Goal: Task Accomplishment & Management: Complete application form

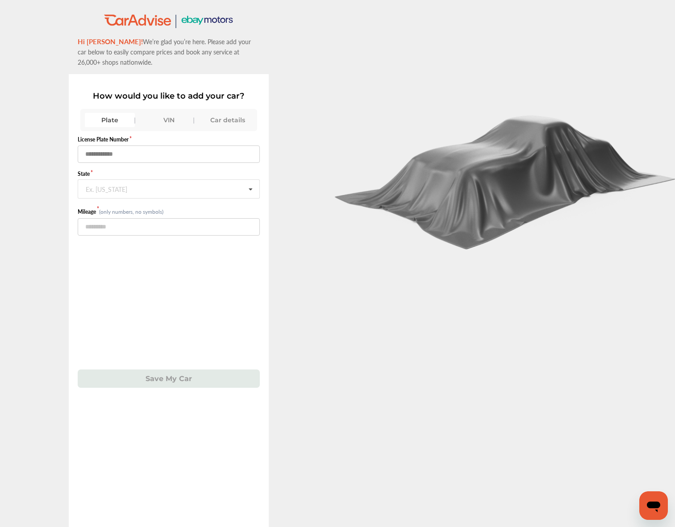
click at [110, 155] on input "text" at bounding box center [169, 154] width 182 height 17
type input "******"
click at [161, 191] on input "text" at bounding box center [169, 188] width 181 height 17
type input "*"
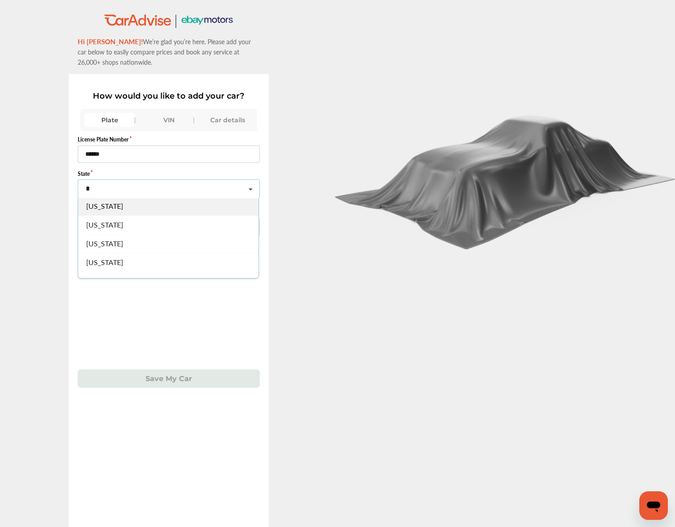
click at [159, 213] on div "[US_STATE]" at bounding box center [168, 206] width 180 height 19
click at [159, 226] on input "number" at bounding box center [169, 226] width 182 height 17
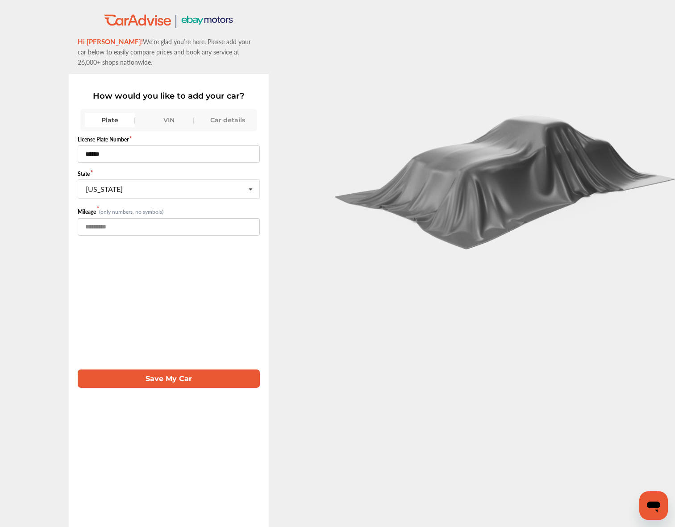
type input "*****"
click at [192, 379] on button "Save My Car" at bounding box center [169, 379] width 182 height 18
click at [185, 382] on button "Save My Car" at bounding box center [169, 379] width 182 height 18
click at [220, 121] on div "Car details" at bounding box center [228, 120] width 50 height 14
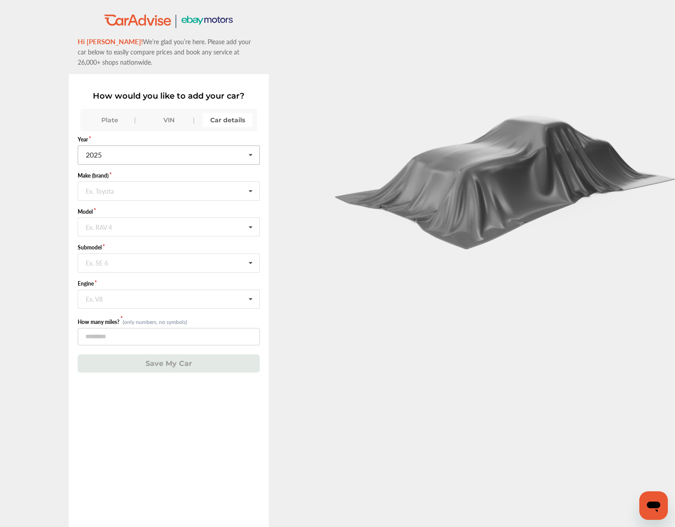
click at [216, 155] on input "text" at bounding box center [169, 154] width 181 height 17
click at [167, 214] on div "2022" at bounding box center [168, 215] width 180 height 19
click at [172, 192] on input "text" at bounding box center [169, 190] width 181 height 17
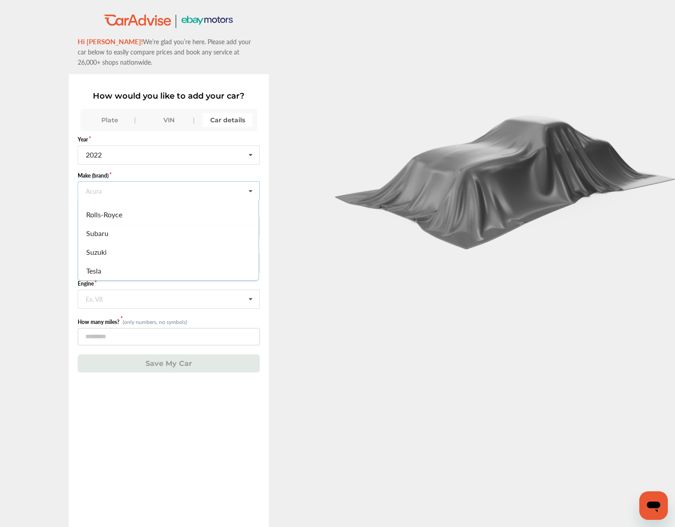
click at [148, 240] on div "Subaru" at bounding box center [168, 233] width 180 height 19
click at [155, 230] on input "text" at bounding box center [169, 226] width 181 height 17
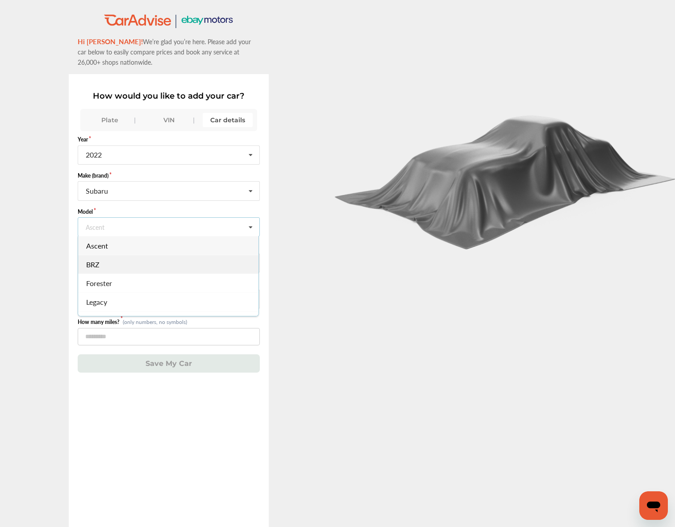
click at [118, 264] on div "BRZ" at bounding box center [168, 264] width 180 height 19
click at [134, 264] on input "text" at bounding box center [169, 262] width 181 height 17
click at [117, 281] on div "Limited" at bounding box center [168, 281] width 180 height 19
click at [196, 299] on input "text" at bounding box center [169, 298] width 181 height 17
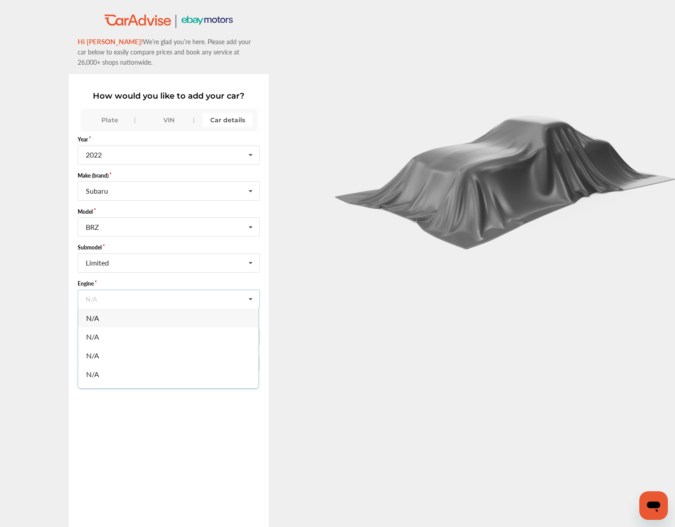
click at [88, 365] on div "N/A" at bounding box center [168, 374] width 180 height 19
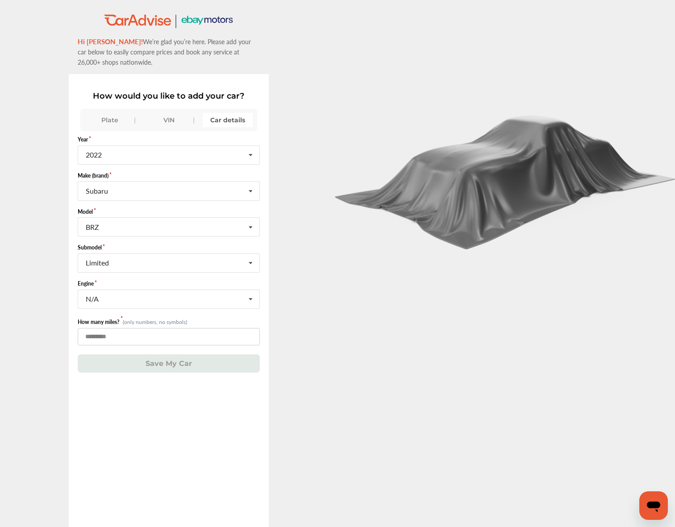
click at [103, 336] on input "number" at bounding box center [169, 336] width 182 height 17
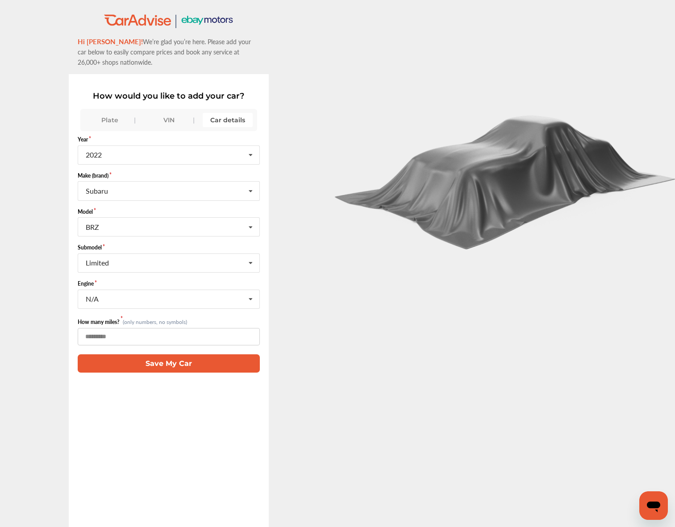
type input "*****"
click at [161, 363] on button "Save My Car" at bounding box center [169, 363] width 182 height 18
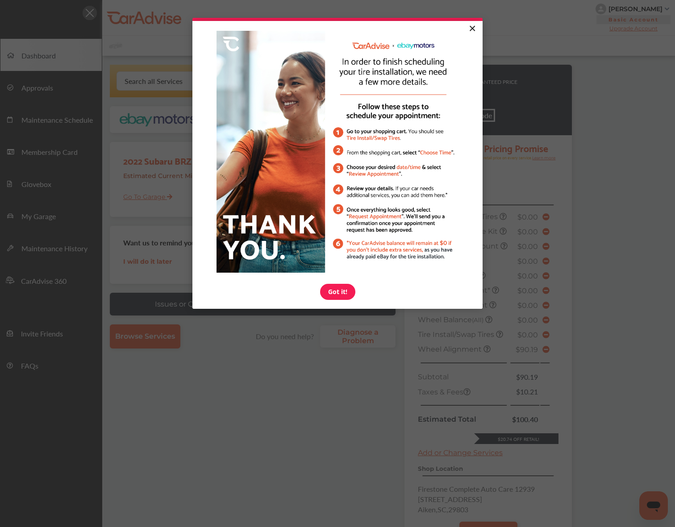
click at [475, 31] on link "×" at bounding box center [472, 29] width 16 height 16
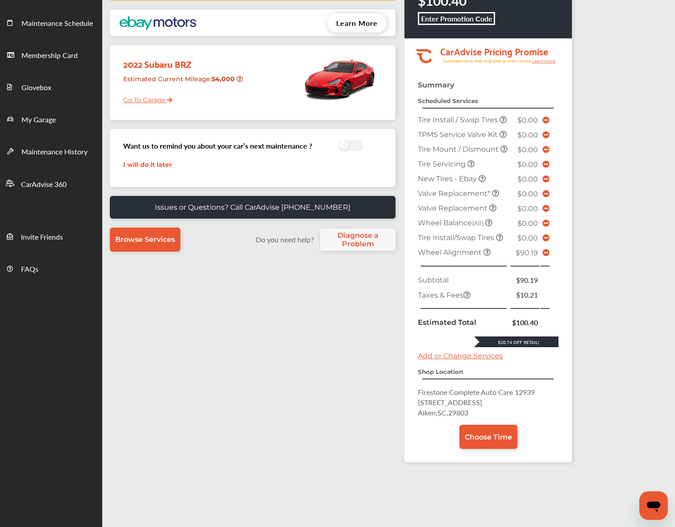
scroll to position [98, 0]
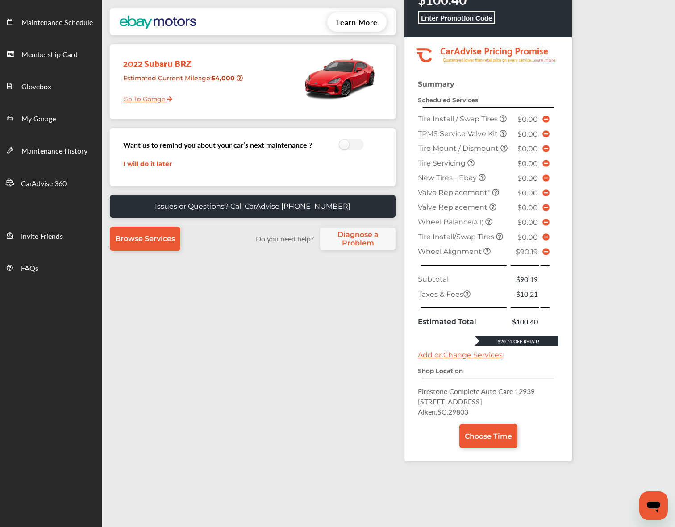
click at [550, 255] on icon at bounding box center [545, 251] width 7 height 7
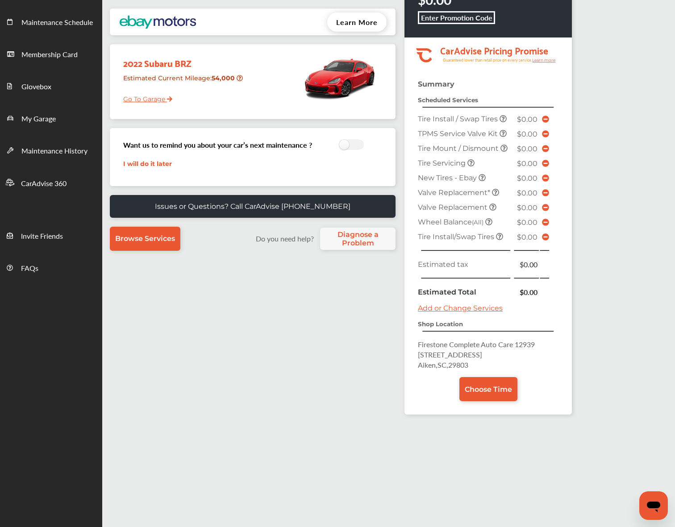
click at [549, 119] on icon at bounding box center [545, 119] width 7 height 7
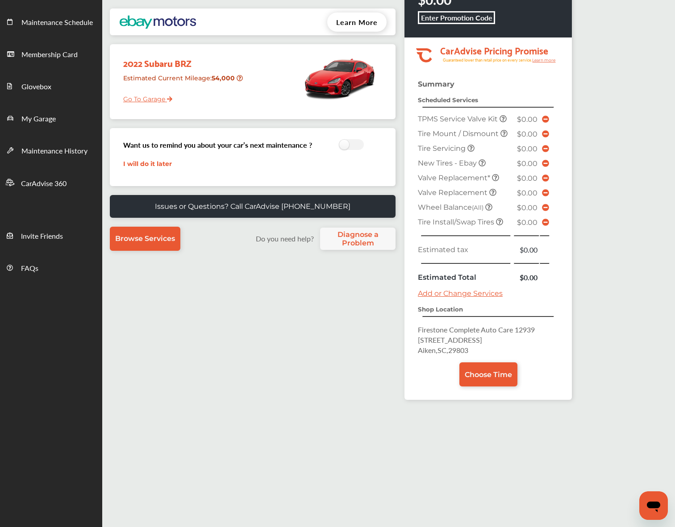
click at [535, 207] on span "$0.00" at bounding box center [527, 208] width 21 height 8
click at [163, 100] on link "Go To Garage" at bounding box center [145, 96] width 56 height 17
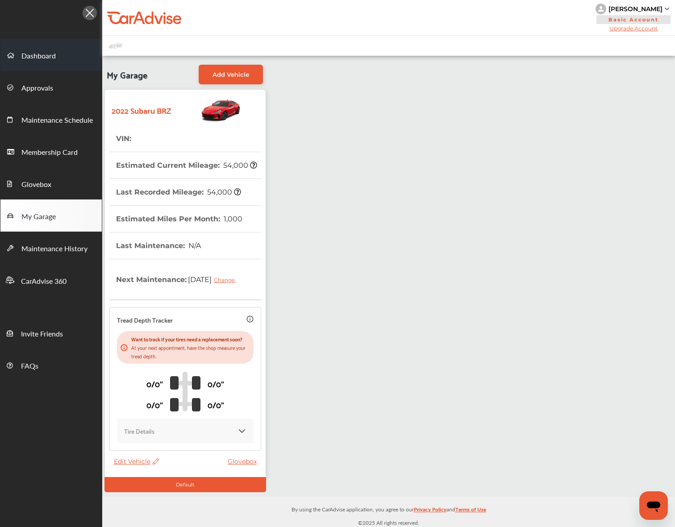
click at [69, 60] on link "Dashboard" at bounding box center [50, 55] width 101 height 32
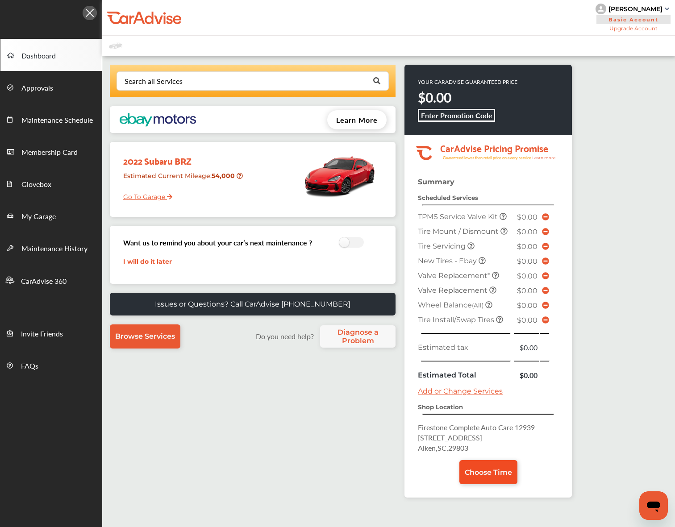
click at [491, 464] on link "Choose Time" at bounding box center [488, 472] width 58 height 24
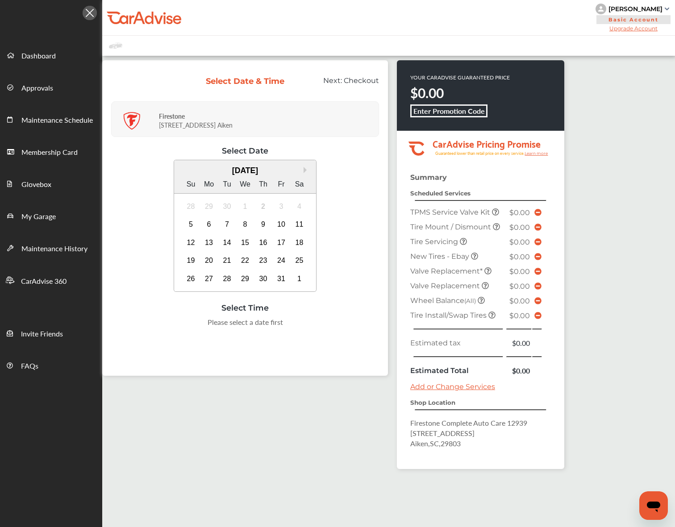
click at [322, 397] on div "Select Date & Time Next: Checkout Firestone [STREET_ADDRESS][PERSON_NAME] Selec…" at bounding box center [333, 337] width 462 height 554
